Goal: Information Seeking & Learning: Learn about a topic

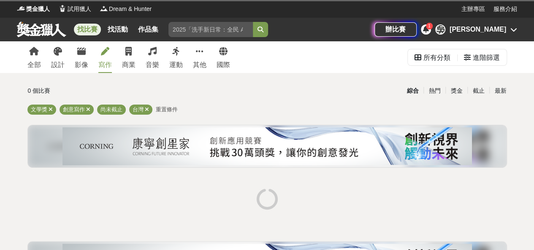
click at [504, 28] on div "[PERSON_NAME]" at bounding box center [478, 29] width 57 height 10
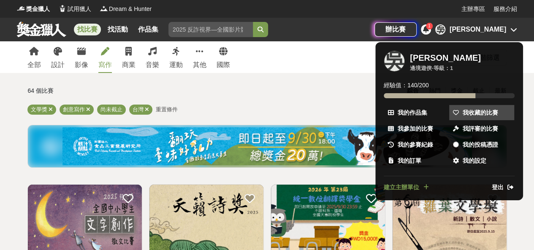
click at [479, 111] on span "我收藏的比賽" at bounding box center [480, 113] width 35 height 9
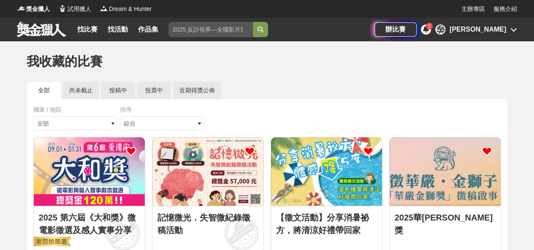
click at [440, 178] on img at bounding box center [445, 172] width 111 height 68
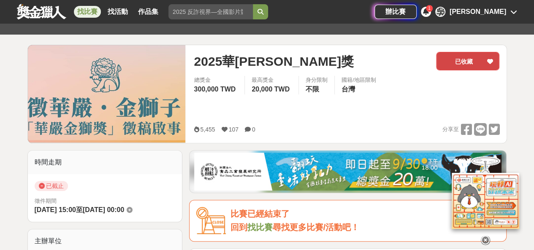
scroll to position [42, 0]
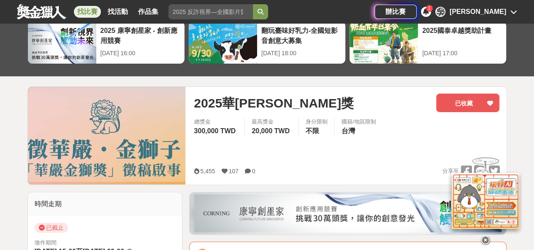
click at [465, 123] on div "總獎金 300,000 TWD 最高獎金 20,000 TWD 身分限制 不限 國籍/地區限制 台灣" at bounding box center [346, 130] width 319 height 24
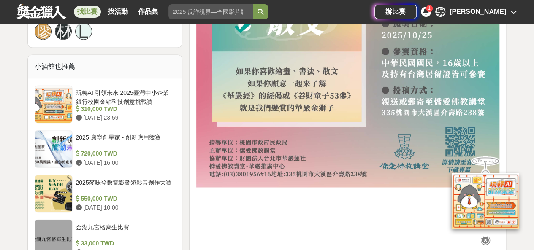
scroll to position [633, 0]
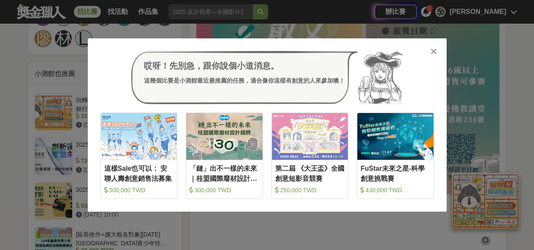
click at [435, 48] on icon at bounding box center [434, 51] width 6 height 8
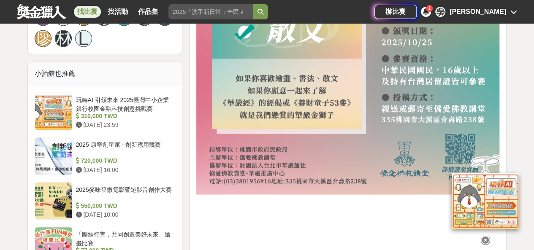
click at [506, 13] on div "吳 吳政峰" at bounding box center [476, 12] width 82 height 10
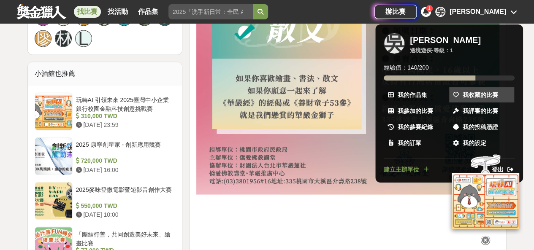
click at [484, 92] on span "我收藏的比賽" at bounding box center [480, 95] width 35 height 9
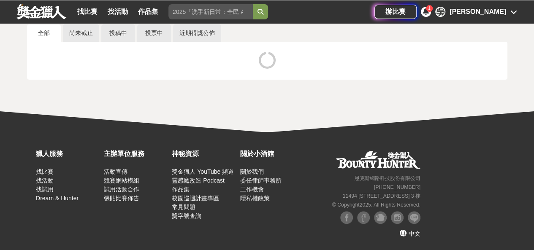
scroll to position [57, 0]
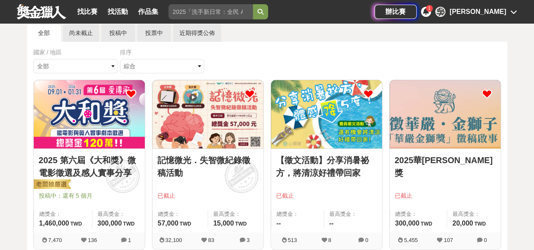
click at [217, 130] on img at bounding box center [207, 114] width 111 height 68
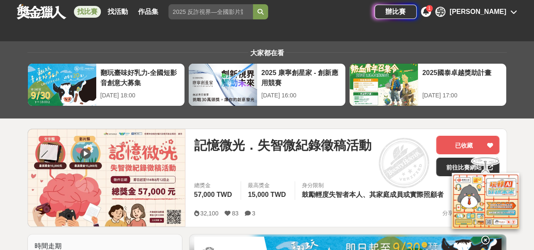
scroll to position [127, 0]
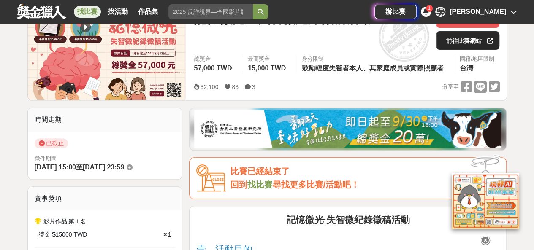
click at [470, 41] on link "前往比賽網站" at bounding box center [467, 40] width 63 height 19
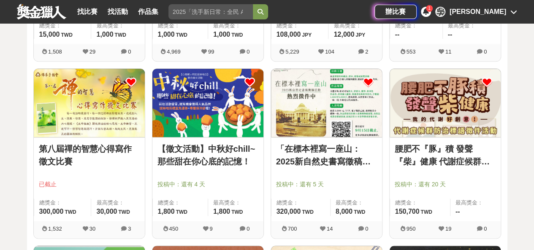
scroll to position [437, 0]
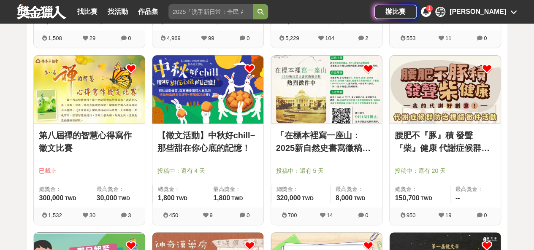
click at [65, 136] on link "第八屆禪的智慧心得寫作徵文比賽" at bounding box center [89, 141] width 101 height 25
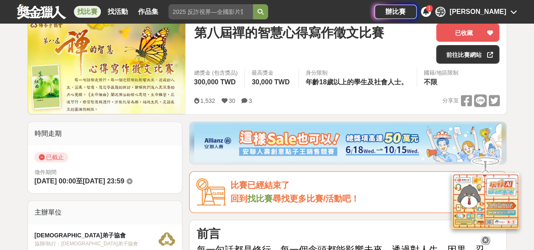
scroll to position [127, 0]
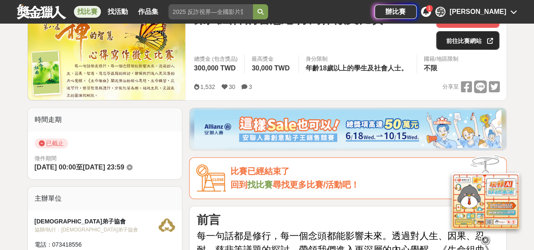
click at [472, 38] on link "前往比賽網站" at bounding box center [467, 40] width 63 height 19
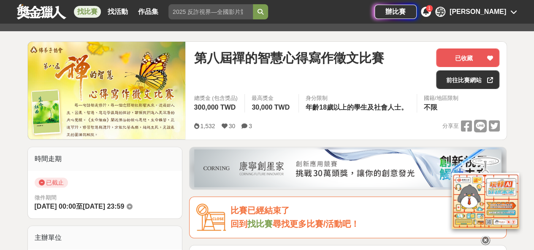
scroll to position [84, 0]
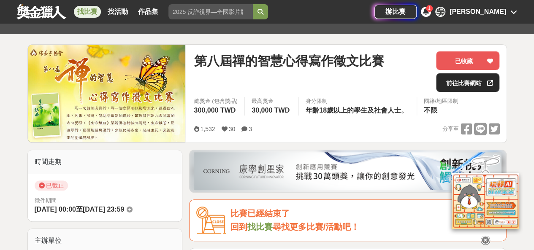
click at [464, 84] on link "前往比賽網站" at bounding box center [467, 82] width 63 height 19
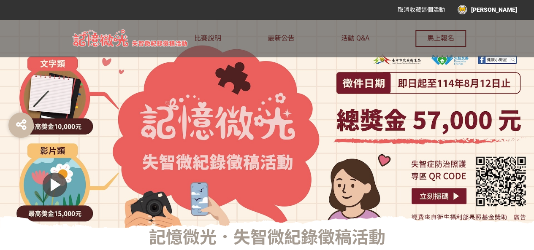
click at [509, 7] on div "[PERSON_NAME]" at bounding box center [488, 9] width 60 height 9
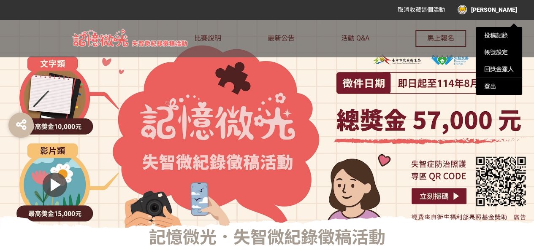
click at [282, 41] on div at bounding box center [267, 125] width 534 height 250
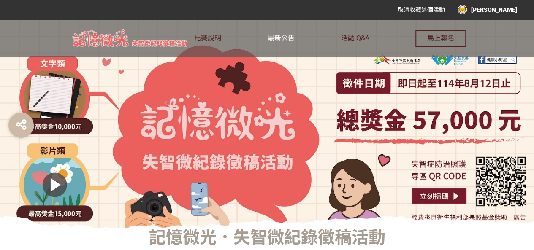
click at [282, 38] on span "最新公告" at bounding box center [281, 38] width 27 height 8
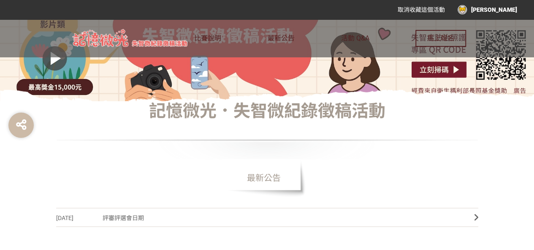
scroll to position [169, 0]
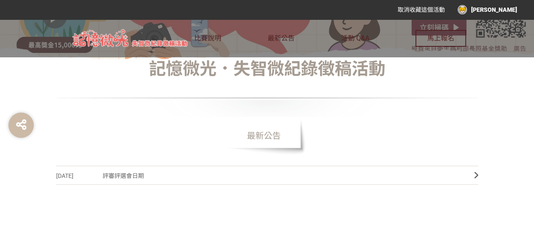
drag, startPoint x: 154, startPoint y: 174, endPoint x: 120, endPoint y: 177, distance: 33.5
click at [122, 177] on span "評審評選會日期" at bounding box center [282, 176] width 359 height 19
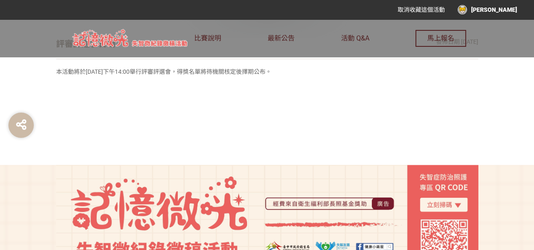
scroll to position [253, 0]
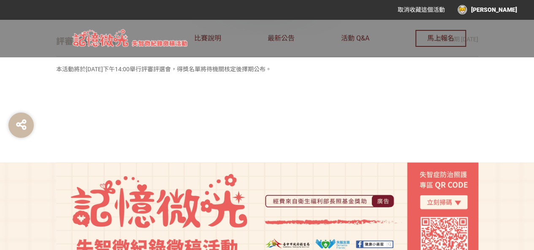
click at [506, 9] on div "[PERSON_NAME]" at bounding box center [488, 9] width 60 height 9
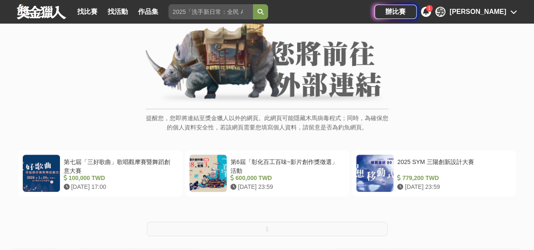
scroll to position [127, 0]
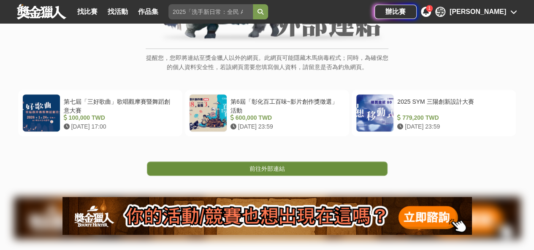
click at [240, 168] on link "前往外部連結" at bounding box center [267, 169] width 241 height 14
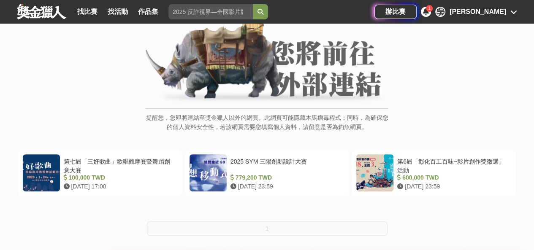
scroll to position [127, 0]
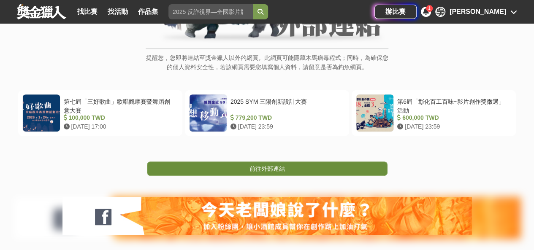
click at [276, 168] on span "前往外部連結" at bounding box center [267, 169] width 35 height 7
